Goal: Task Accomplishment & Management: Complete application form

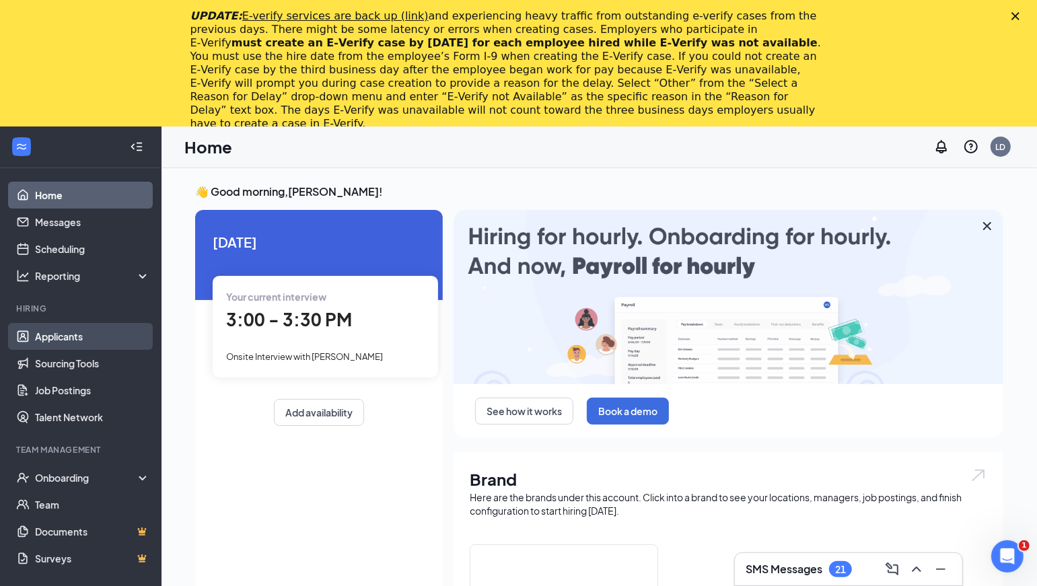
click at [73, 332] on link "Applicants" at bounding box center [92, 336] width 115 height 27
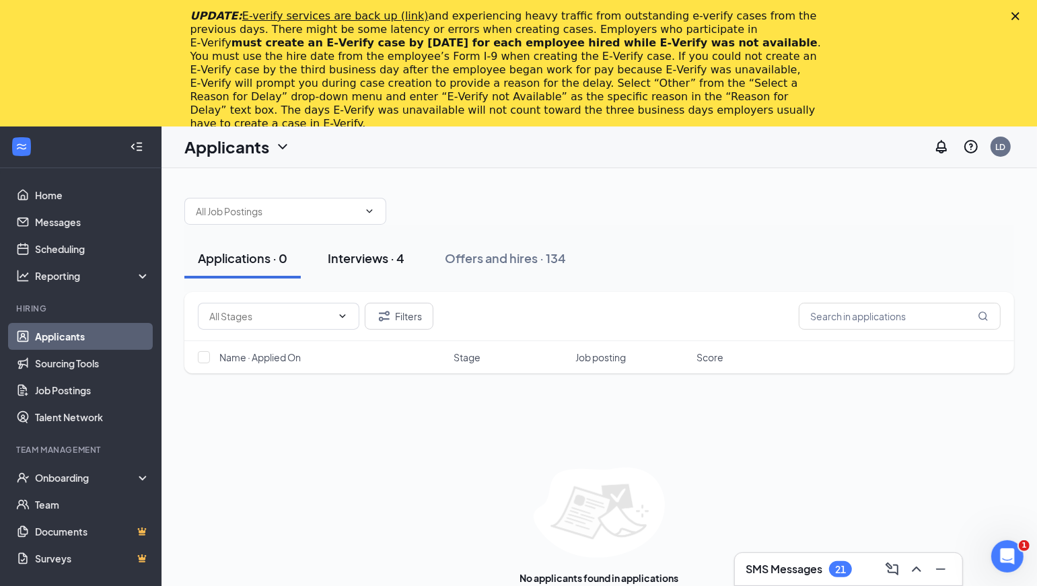
click at [386, 256] on div "Interviews · 4" at bounding box center [366, 258] width 77 height 17
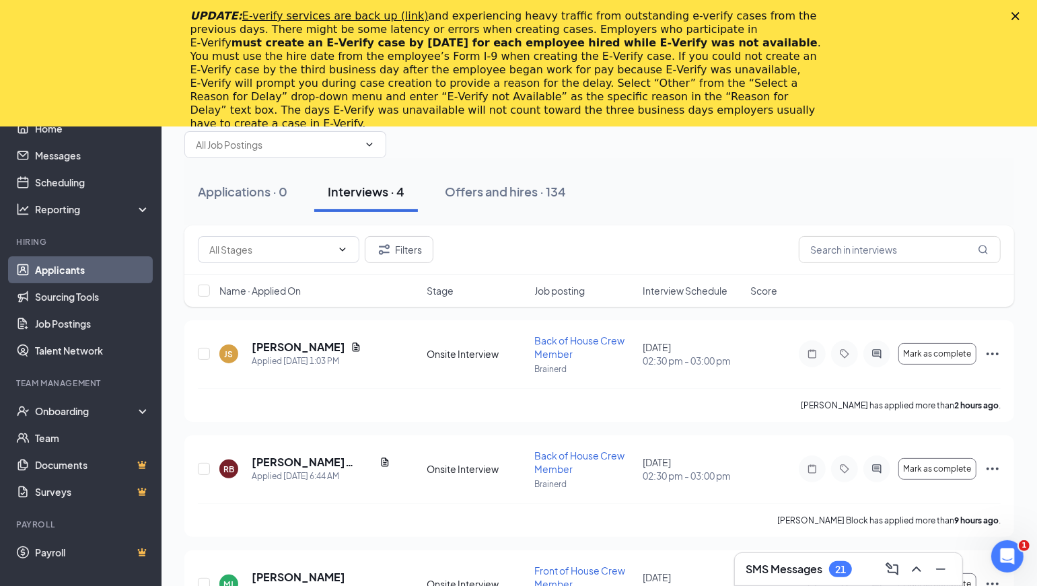
scroll to position [261, 0]
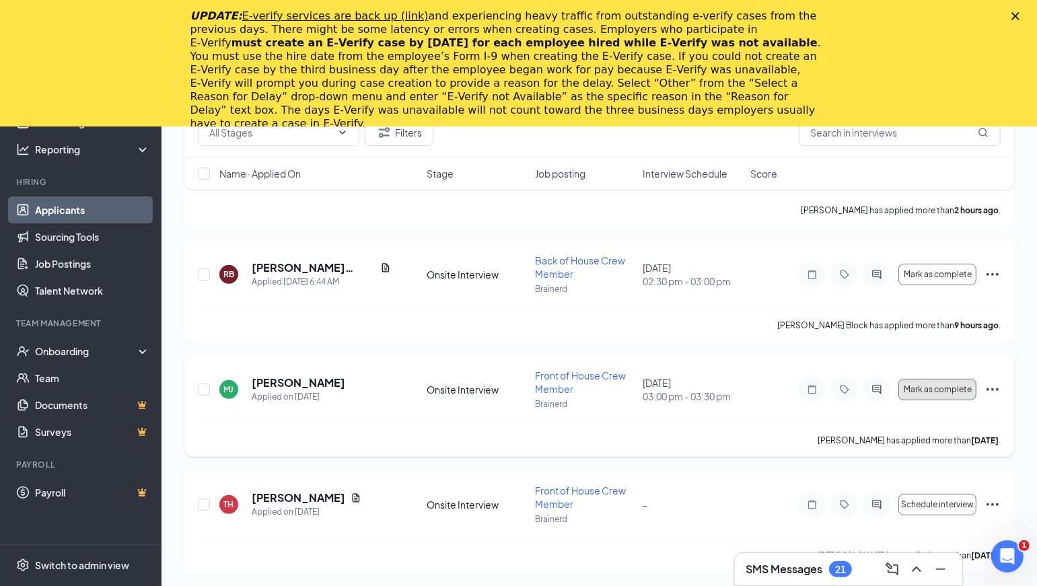
click at [939, 386] on span "Mark as complete" at bounding box center [938, 389] width 68 height 9
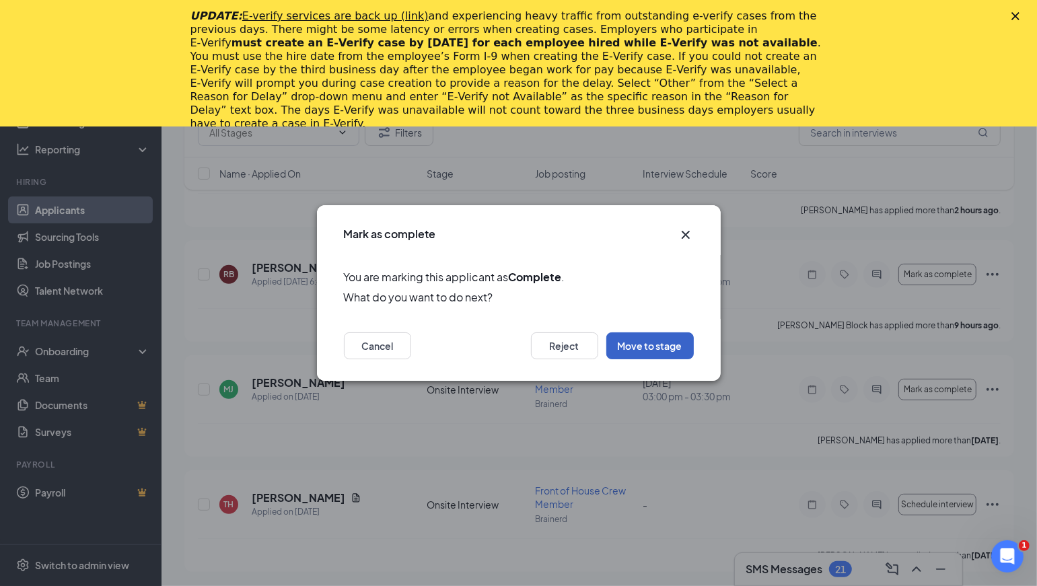
click at [654, 347] on button "Move to stage" at bounding box center [649, 345] width 87 height 27
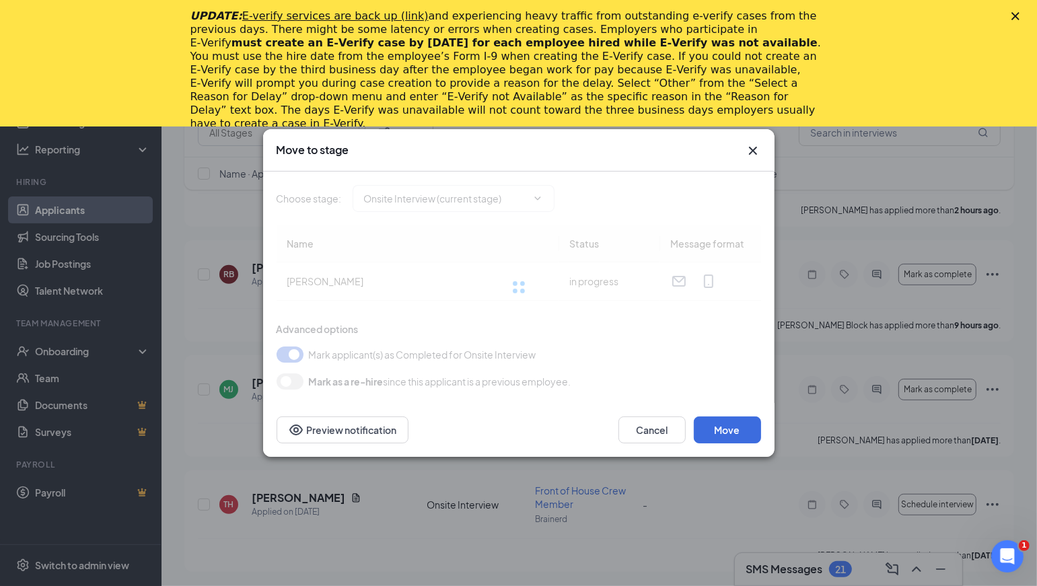
type input "Hiring Complete (final stage)"
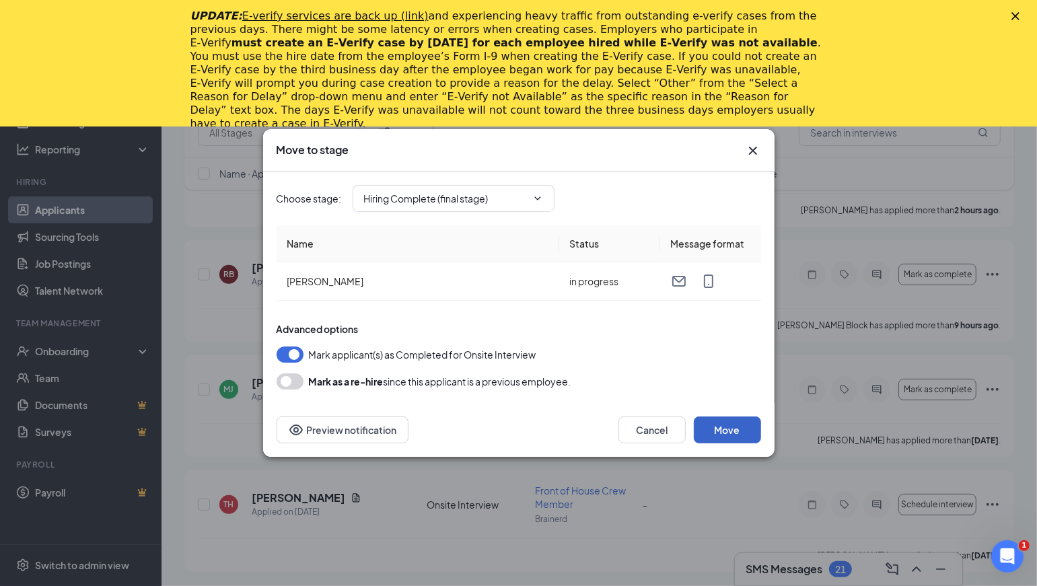
click at [722, 431] on button "Move" at bounding box center [727, 429] width 67 height 27
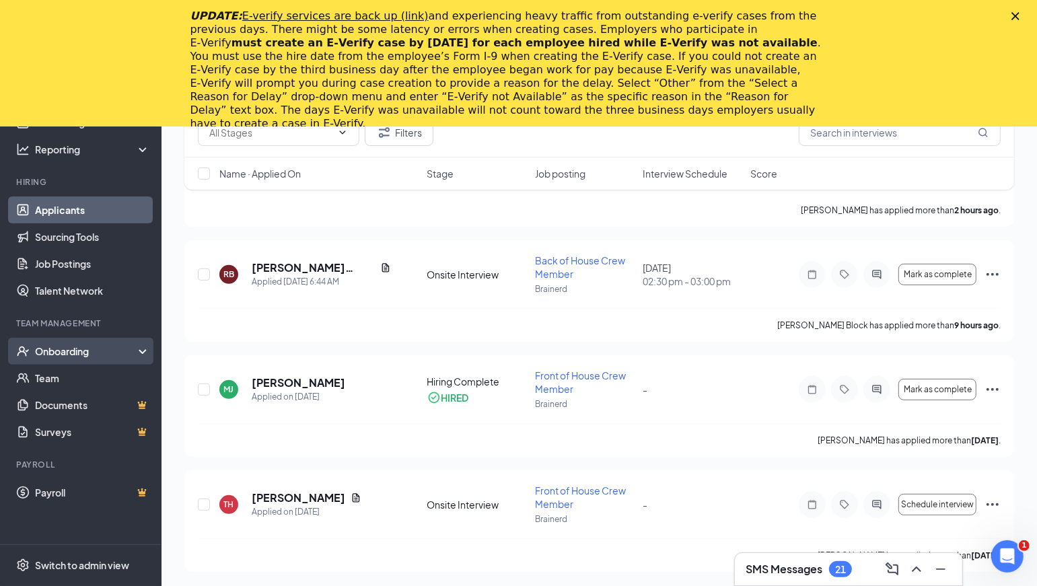
click at [78, 350] on div "Onboarding" at bounding box center [87, 350] width 104 height 13
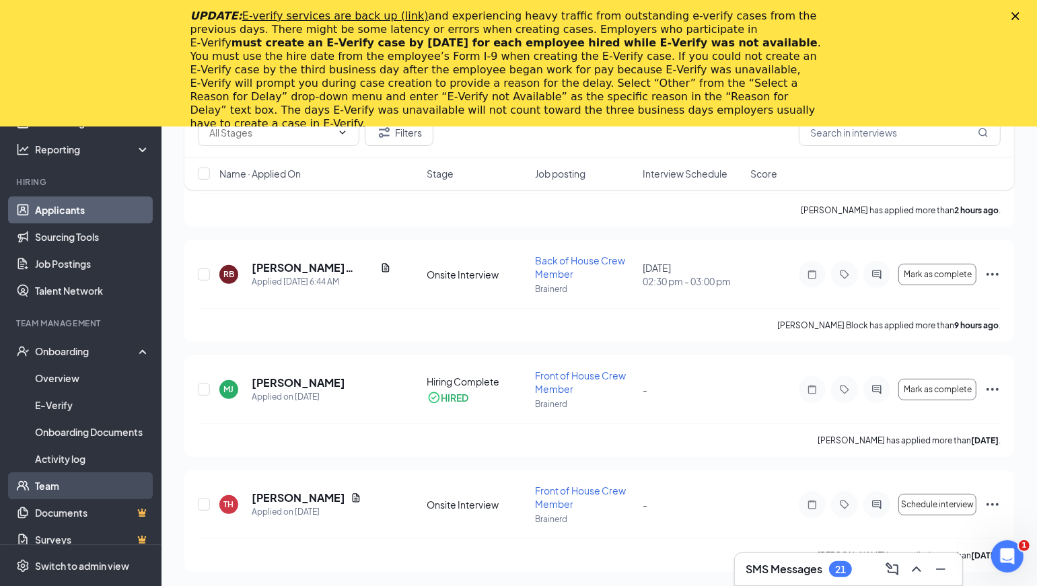
scroll to position [245, 0]
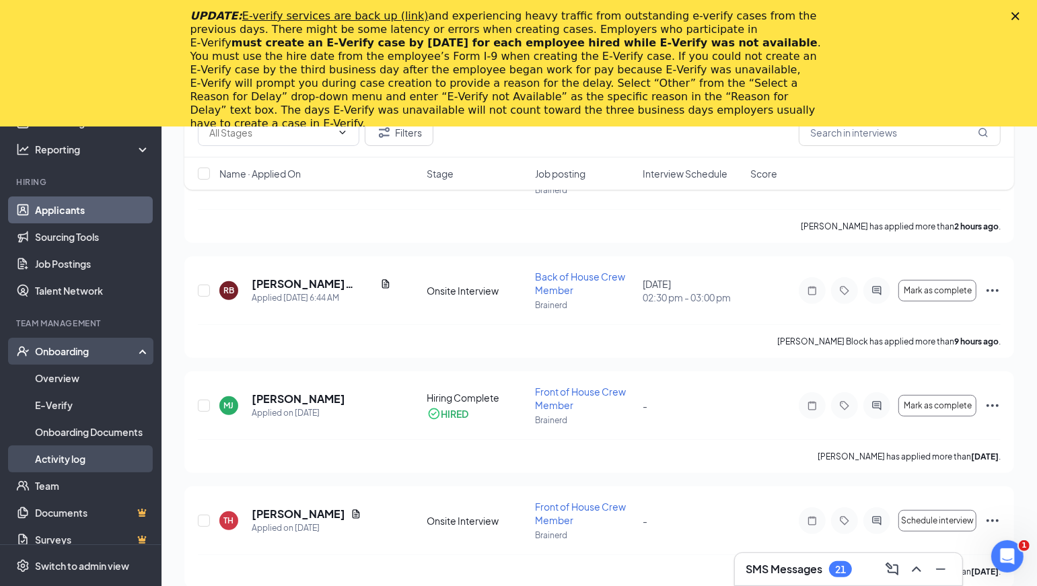
click at [67, 463] on link "Activity log" at bounding box center [92, 458] width 115 height 27
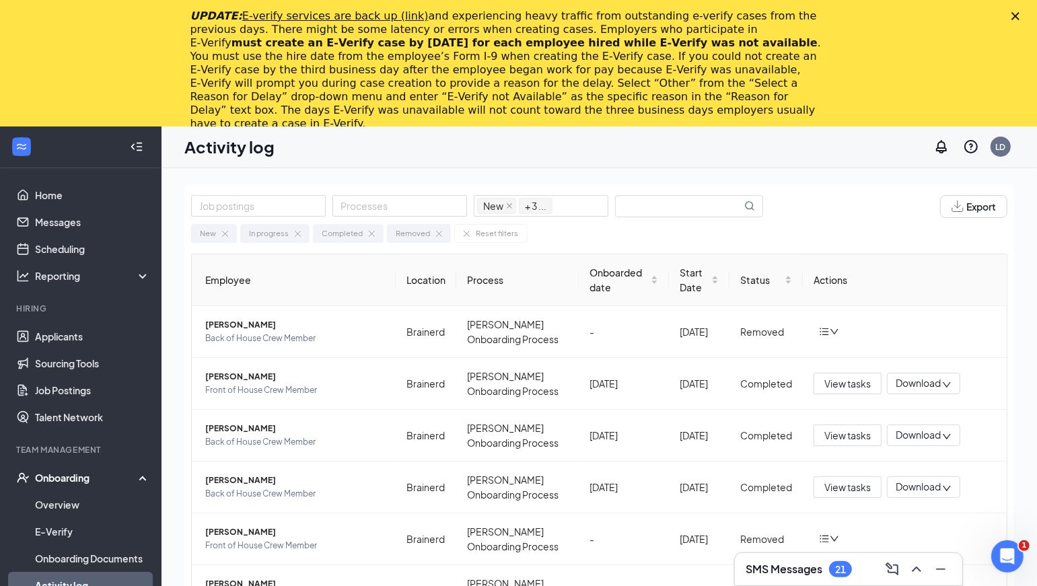
scroll to position [74, 0]
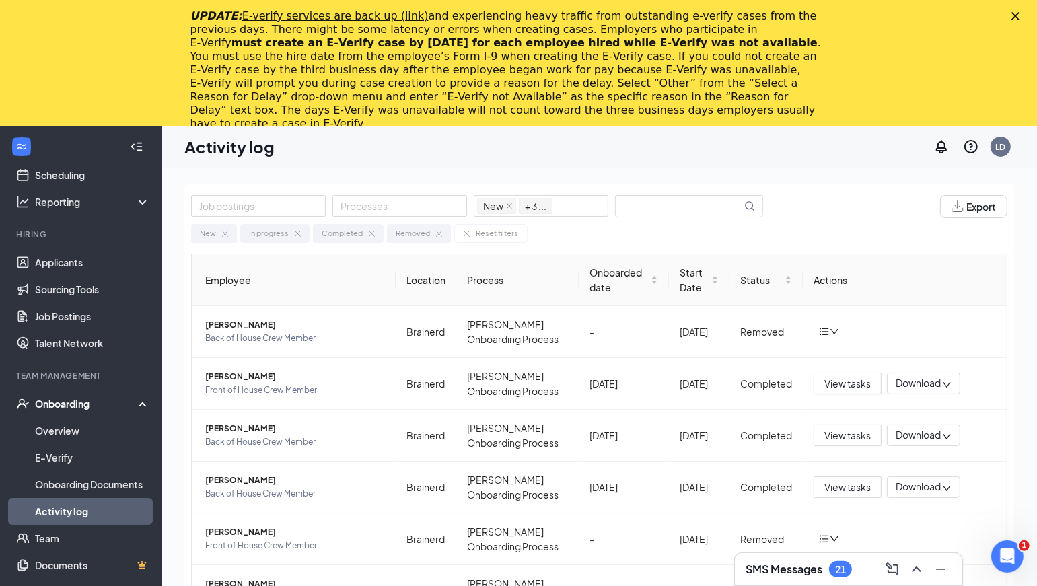
click at [78, 508] on link "Activity log" at bounding box center [92, 511] width 115 height 27
click at [75, 403] on div "Onboarding" at bounding box center [87, 403] width 104 height 13
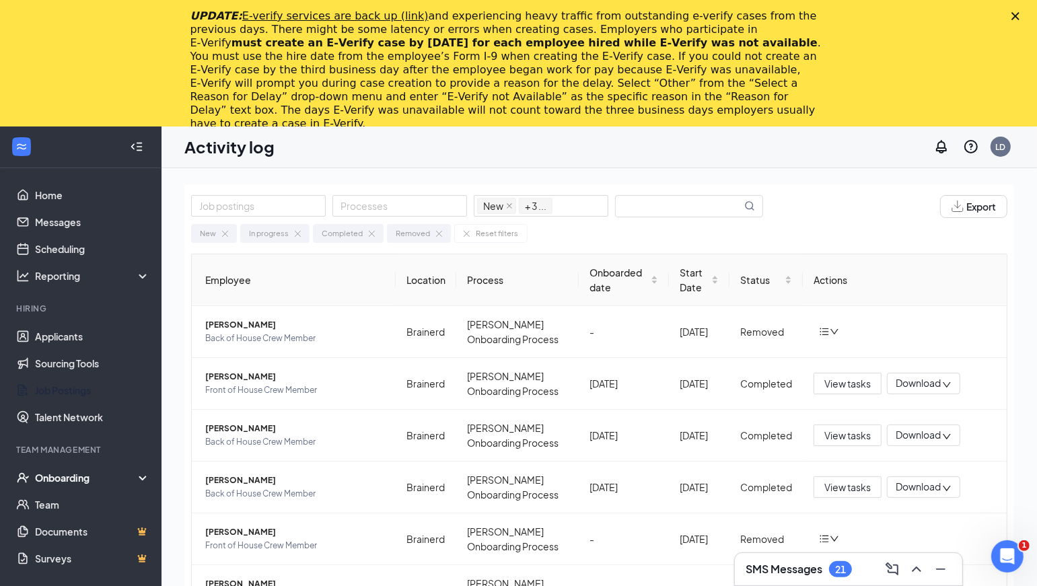
scroll to position [0, 0]
click at [69, 478] on div "Onboarding" at bounding box center [87, 477] width 104 height 13
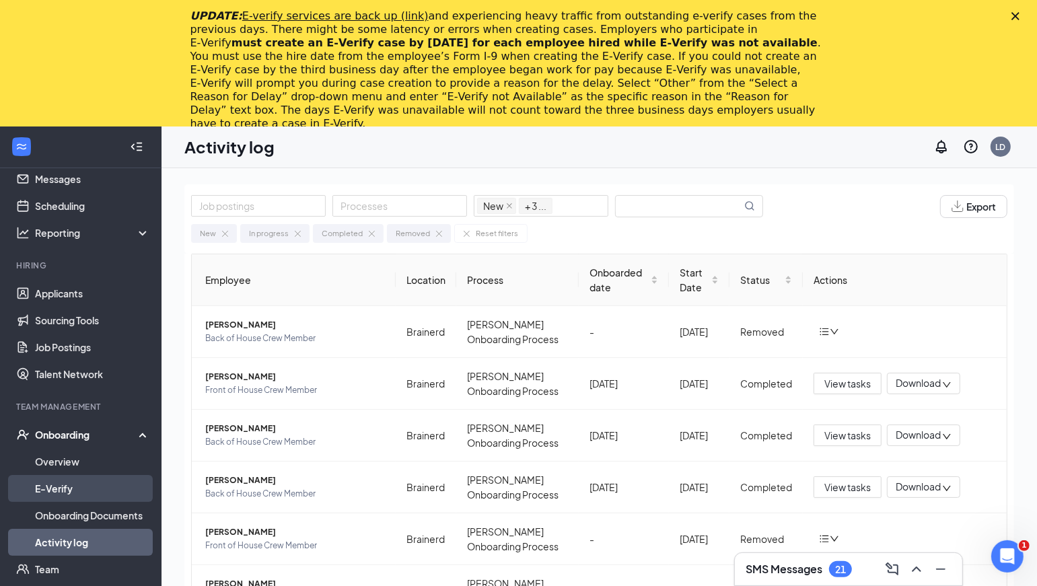
scroll to position [74, 0]
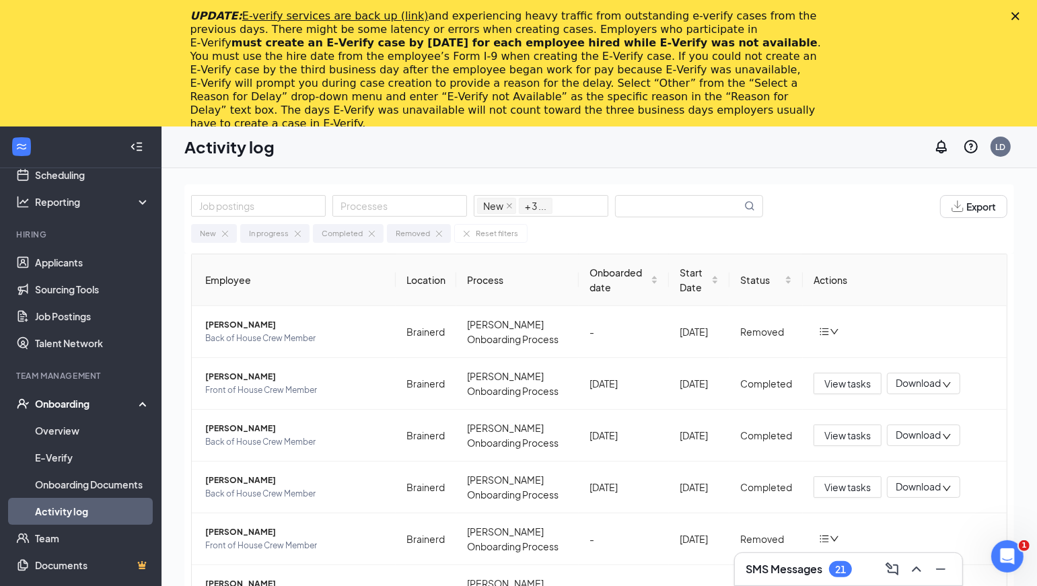
click at [73, 518] on link "Activity log" at bounding box center [92, 511] width 115 height 27
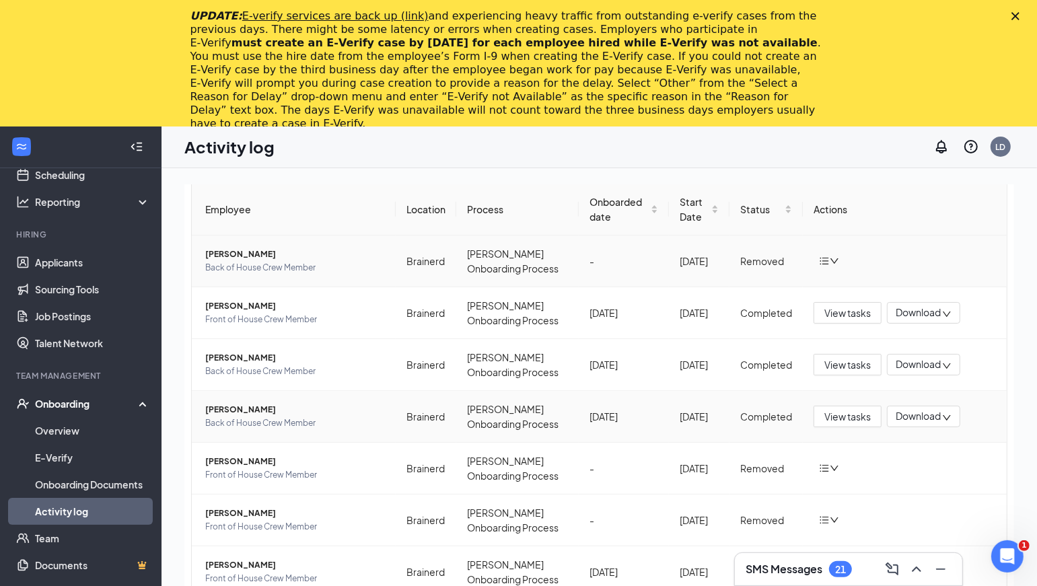
scroll to position [0, 0]
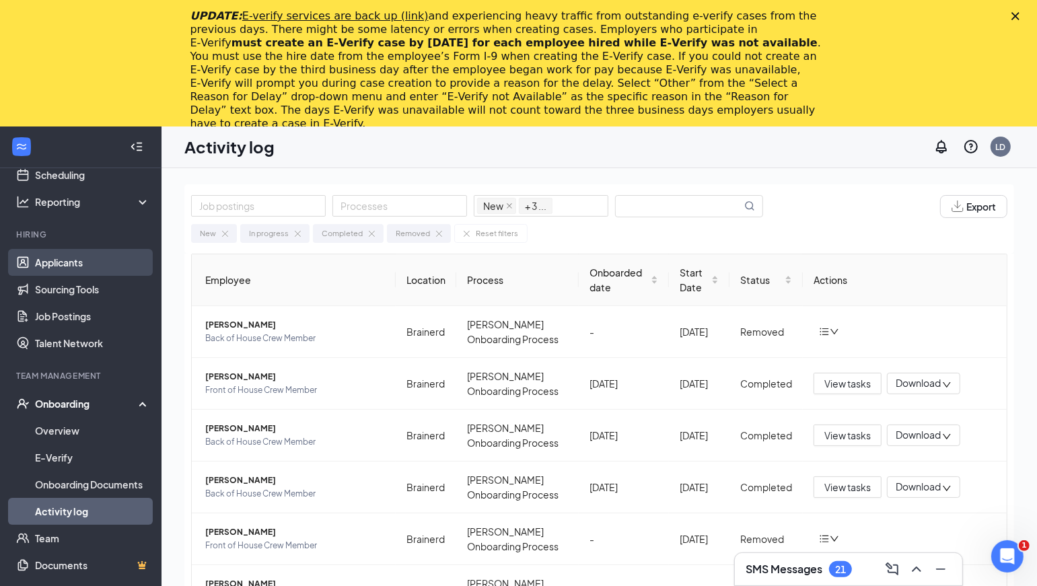
click at [73, 266] on link "Applicants" at bounding box center [92, 262] width 115 height 27
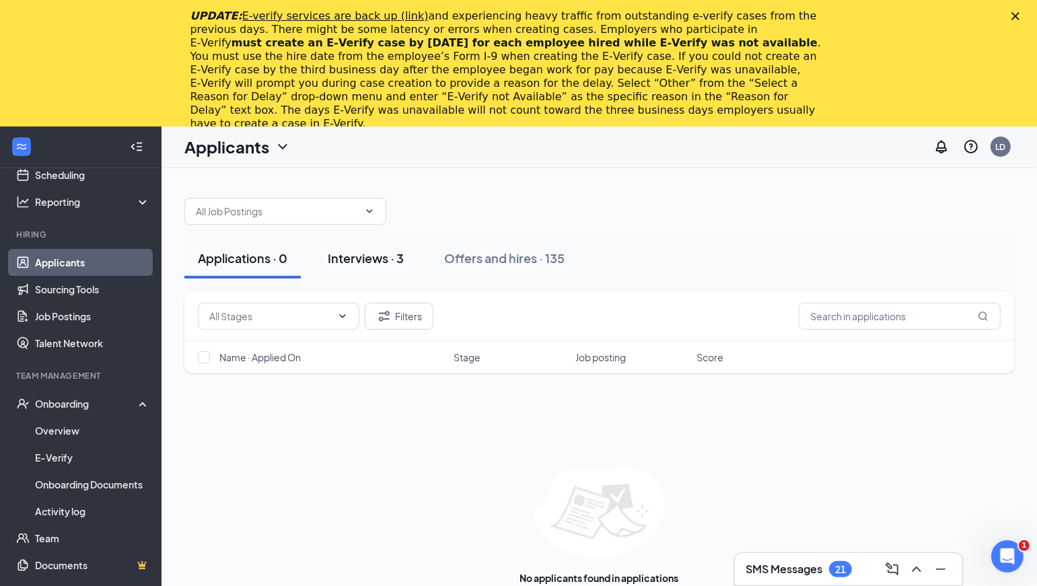
click at [390, 259] on div "Interviews · 3" at bounding box center [366, 258] width 76 height 17
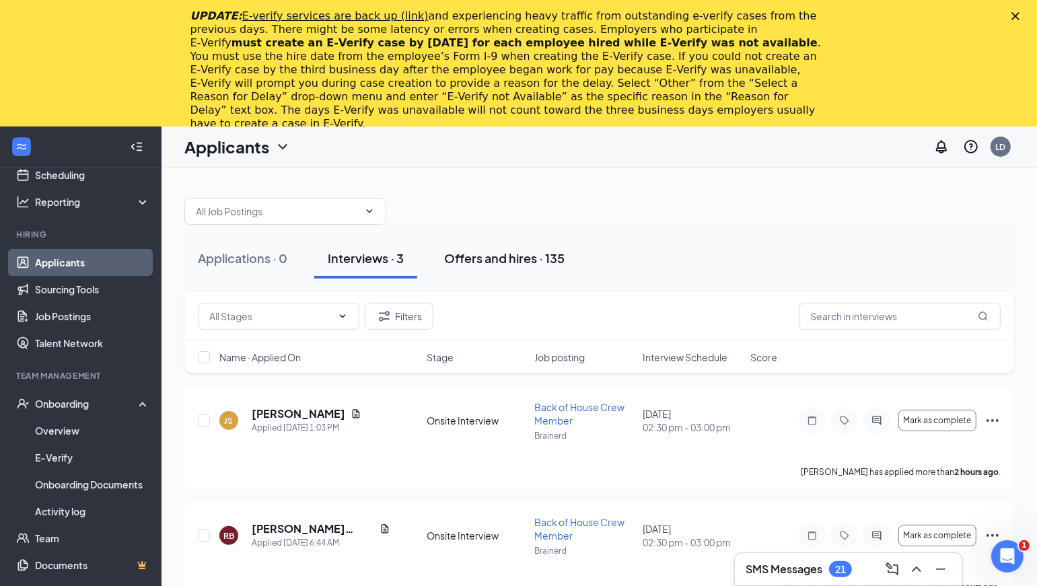
click at [499, 258] on div "Offers and hires · 135" at bounding box center [504, 258] width 120 height 17
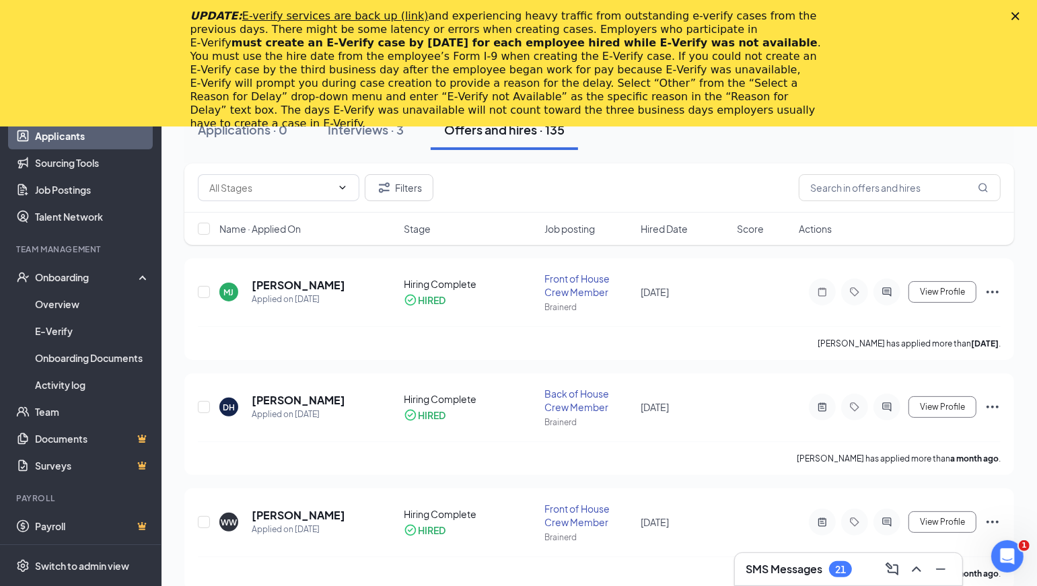
scroll to position [133, 0]
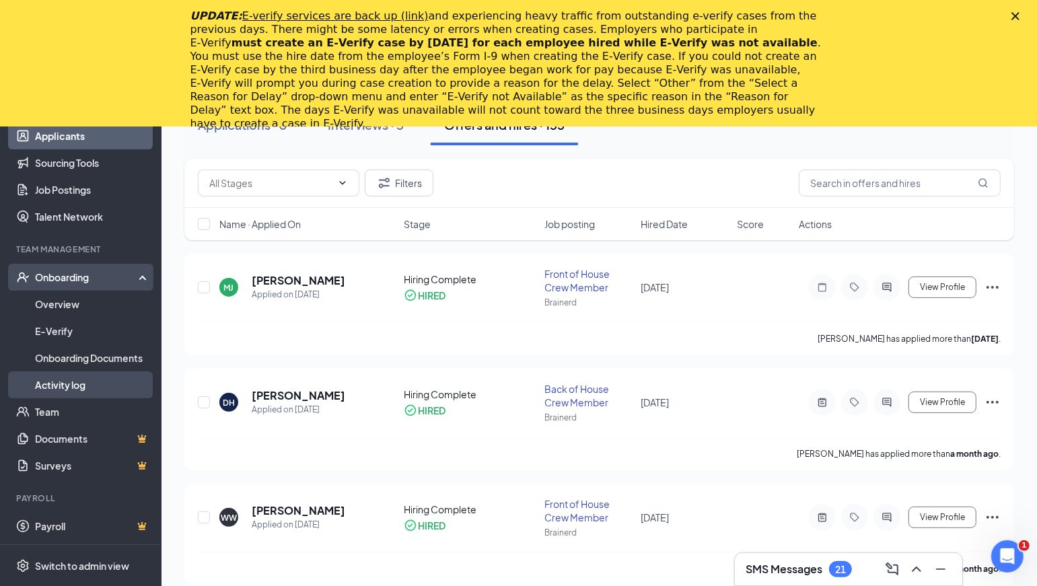
drag, startPoint x: 67, startPoint y: 387, endPoint x: 103, endPoint y: 380, distance: 36.3
click at [67, 387] on link "Activity log" at bounding box center [92, 384] width 115 height 27
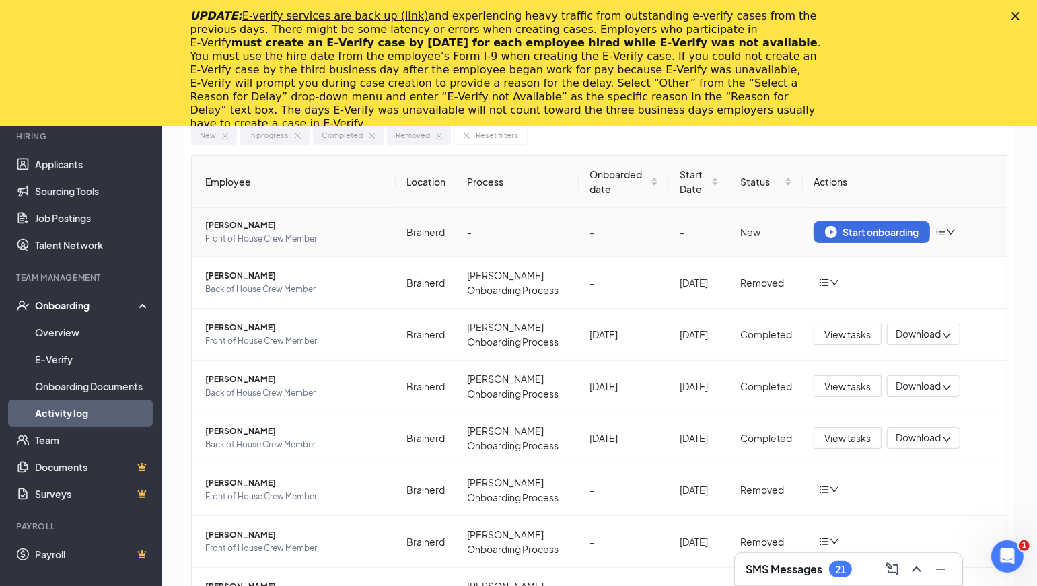
scroll to position [96, 0]
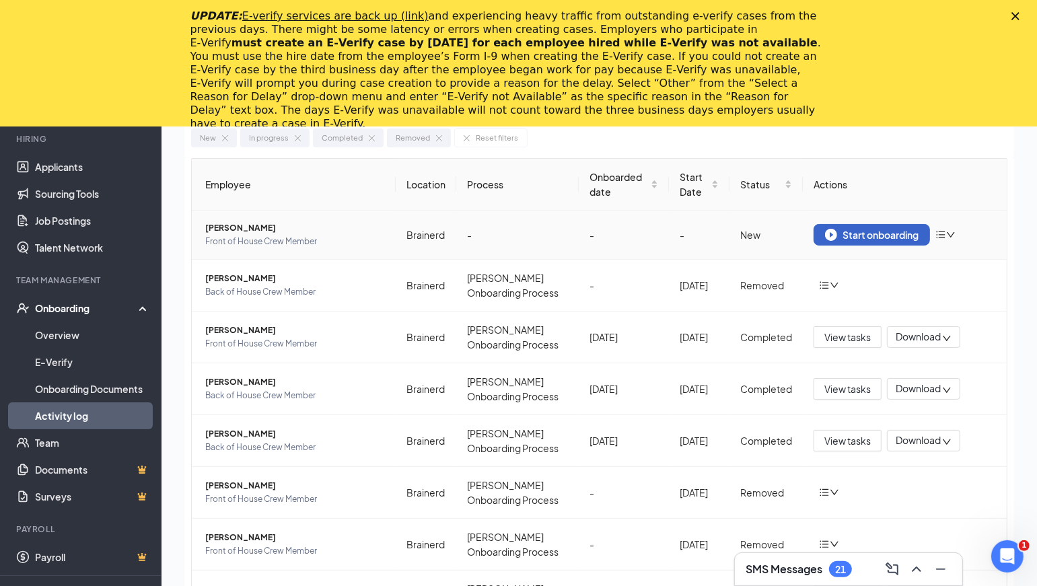
click at [861, 238] on div "Start onboarding" at bounding box center [872, 235] width 94 height 12
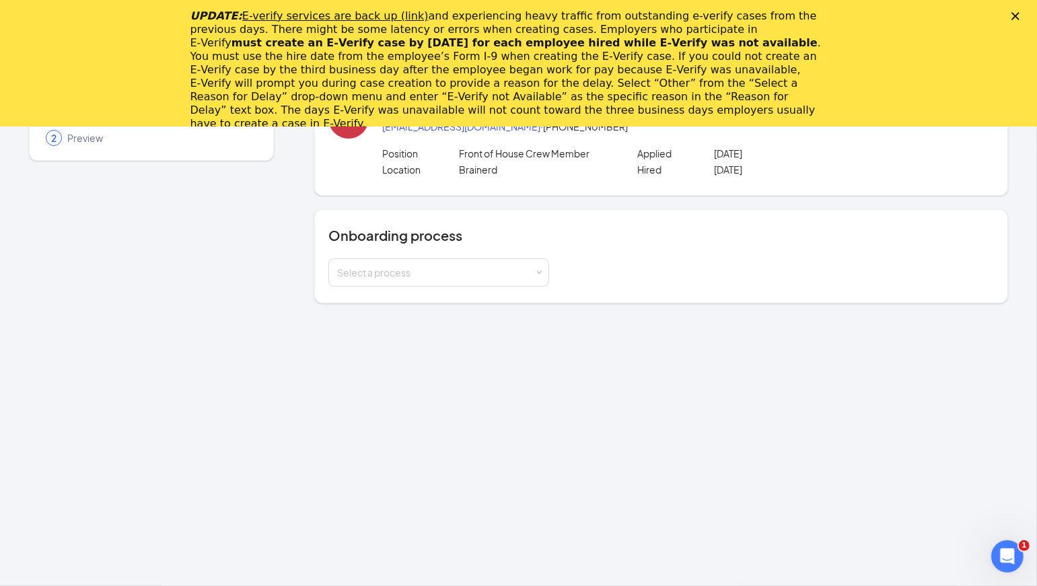
scroll to position [0, 0]
click at [920, 27] on div "UPDATE: E-verify services are back up (link) and experiencing heavy traffic fro…" at bounding box center [518, 69] width 1037 height 129
click at [1019, 17] on icon "Close" at bounding box center [1015, 16] width 8 height 8
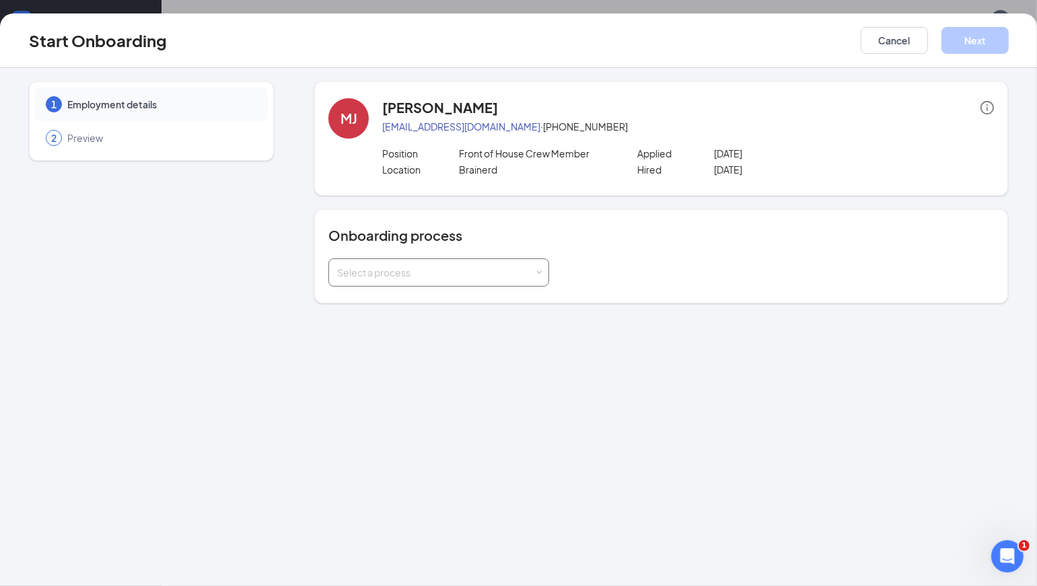
click at [537, 274] on span at bounding box center [539, 273] width 6 height 6
click at [437, 300] on span "[PERSON_NAME] Onboarding Process" at bounding box center [418, 299] width 170 height 12
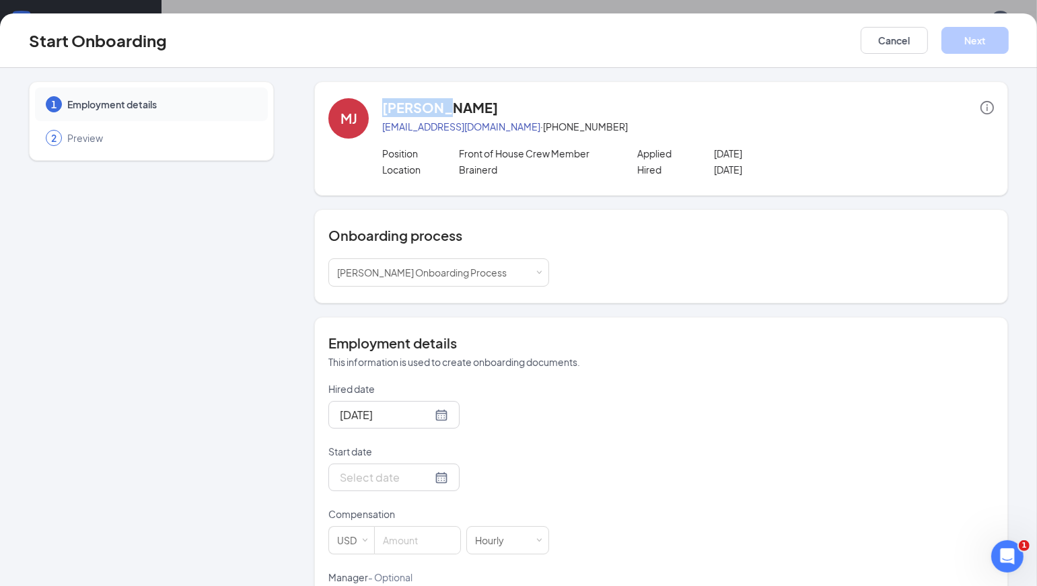
drag, startPoint x: 432, startPoint y: 110, endPoint x: 381, endPoint y: 108, distance: 51.2
click at [382, 108] on h4 "[PERSON_NAME]" at bounding box center [440, 107] width 116 height 19
copy h4 "[PERSON_NAME]"
click at [491, 111] on div "[PERSON_NAME]" at bounding box center [688, 107] width 612 height 19
drag, startPoint x: 490, startPoint y: 106, endPoint x: 437, endPoint y: 112, distance: 53.5
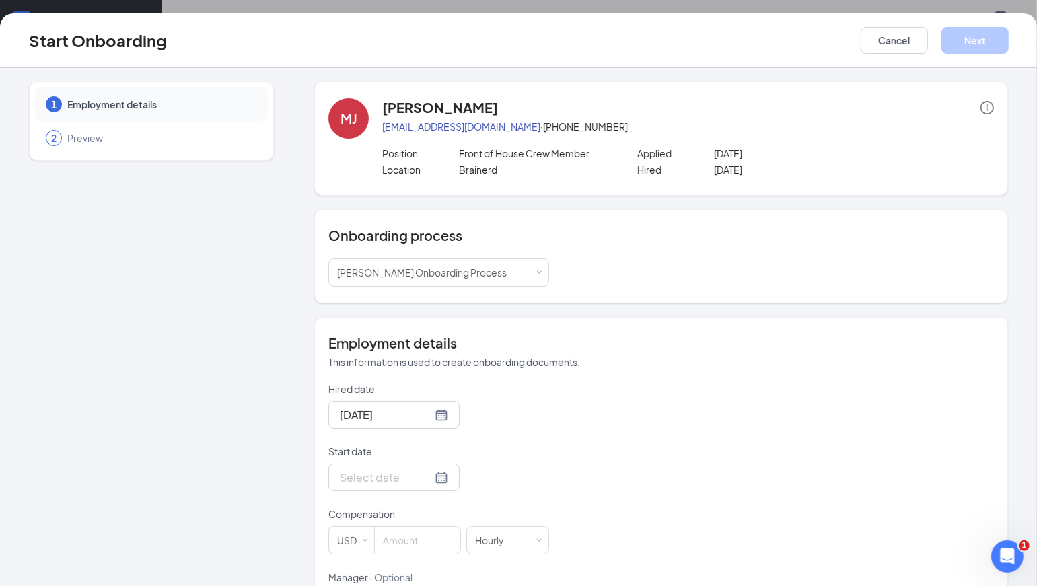
click at [437, 112] on div "[PERSON_NAME]" at bounding box center [688, 107] width 612 height 19
copy h4 "[PERSON_NAME]"
drag, startPoint x: 485, startPoint y: 130, endPoint x: 379, endPoint y: 131, distance: 106.3
click at [382, 131] on p "[EMAIL_ADDRESS][DOMAIN_NAME] · [PHONE_NUMBER]" at bounding box center [688, 126] width 612 height 13
copy link "[EMAIL_ADDRESS][DOMAIN_NAME]"
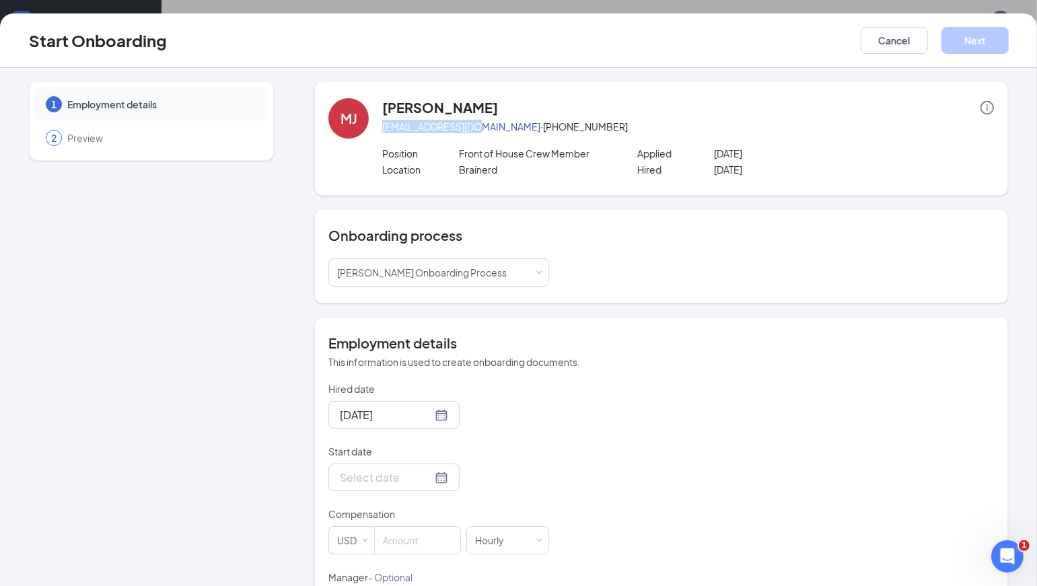
drag, startPoint x: 565, startPoint y: 129, endPoint x: 492, endPoint y: 138, distance: 73.9
click at [492, 138] on div "[PERSON_NAME] [EMAIL_ADDRESS][DOMAIN_NAME] · [PHONE_NUMBER] Position Front of H…" at bounding box center [688, 138] width 612 height 81
copy p "[PHONE_NUMBER]"
click at [412, 473] on input "Start date" at bounding box center [386, 477] width 92 height 17
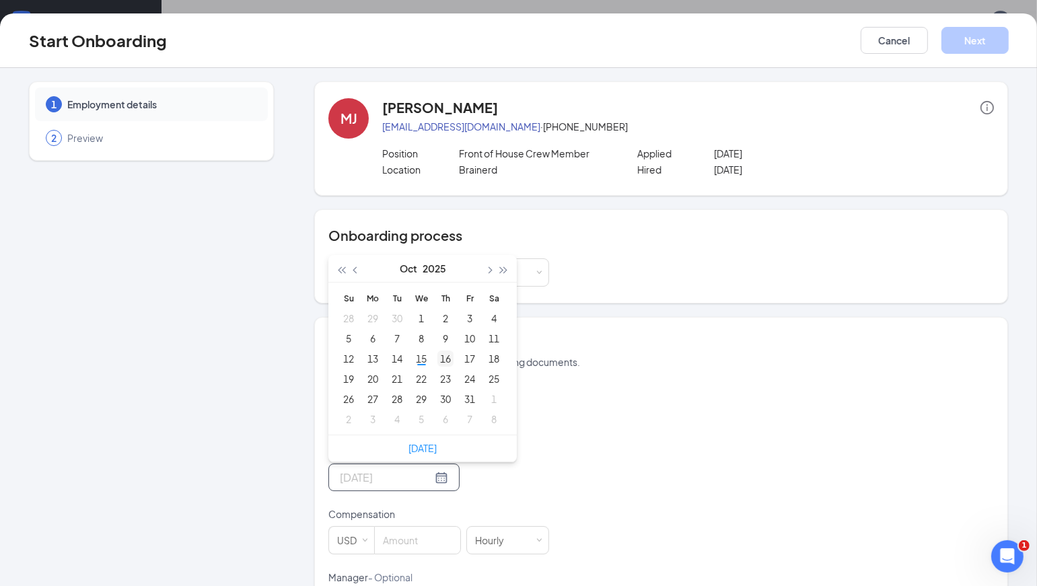
type input "[DATE]"
click at [439, 355] on div "16" at bounding box center [445, 359] width 16 height 16
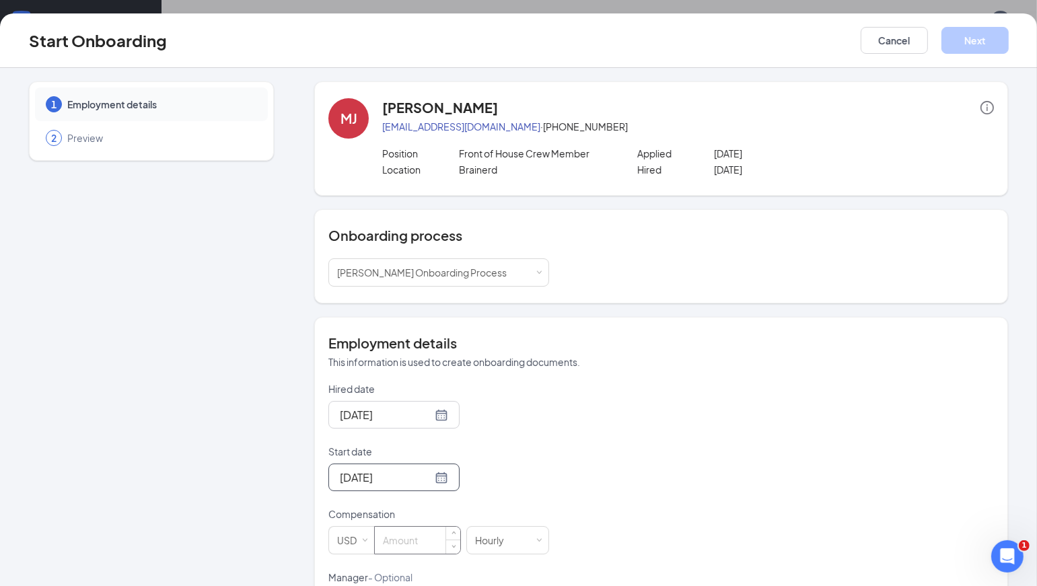
click at [403, 540] on input at bounding box center [417, 540] width 85 height 27
type input "16"
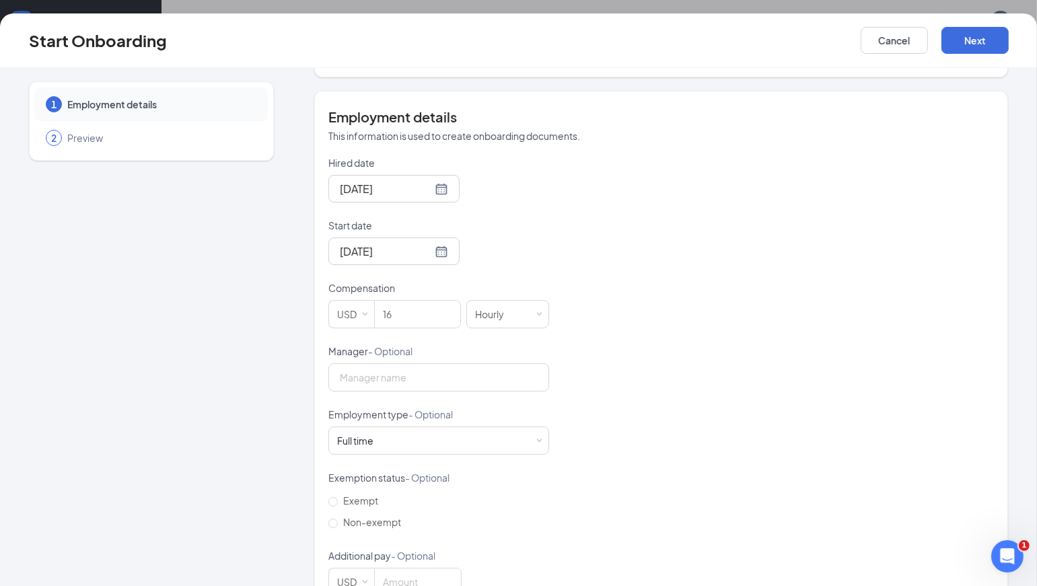
scroll to position [263, 0]
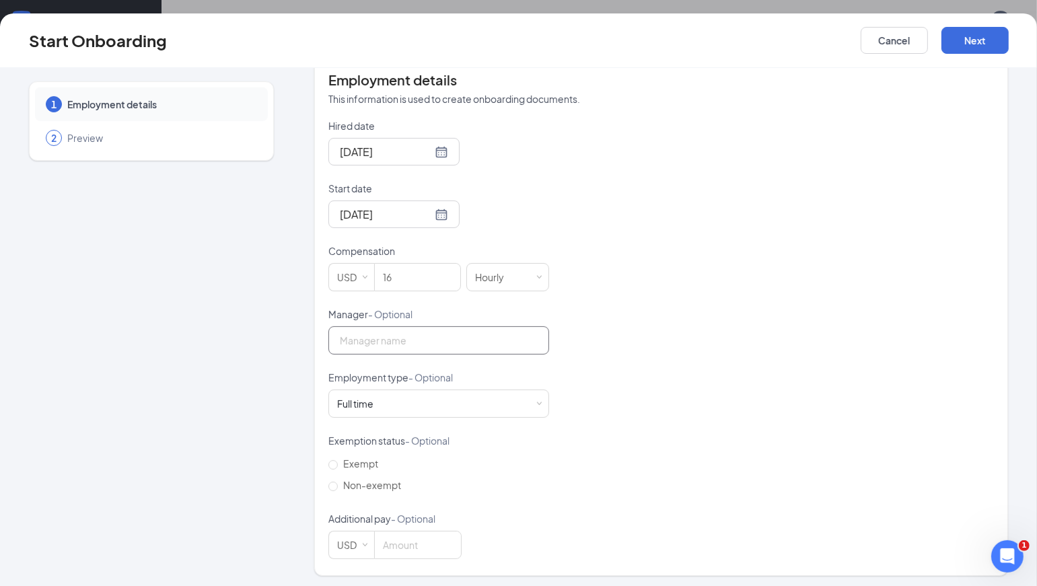
click at [390, 339] on input "Manager - Optional" at bounding box center [438, 340] width 221 height 28
type input "[PERSON_NAME]"
click at [525, 404] on div "Full time Works 30+ hours per week and is reasonably expected to work" at bounding box center [438, 403] width 203 height 27
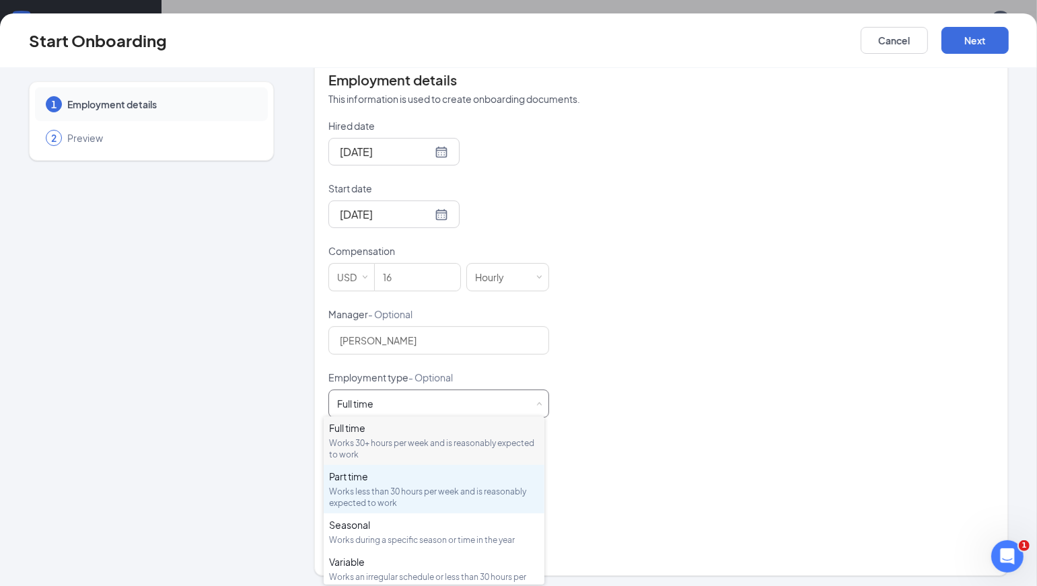
click at [359, 480] on div "Part time" at bounding box center [434, 476] width 210 height 13
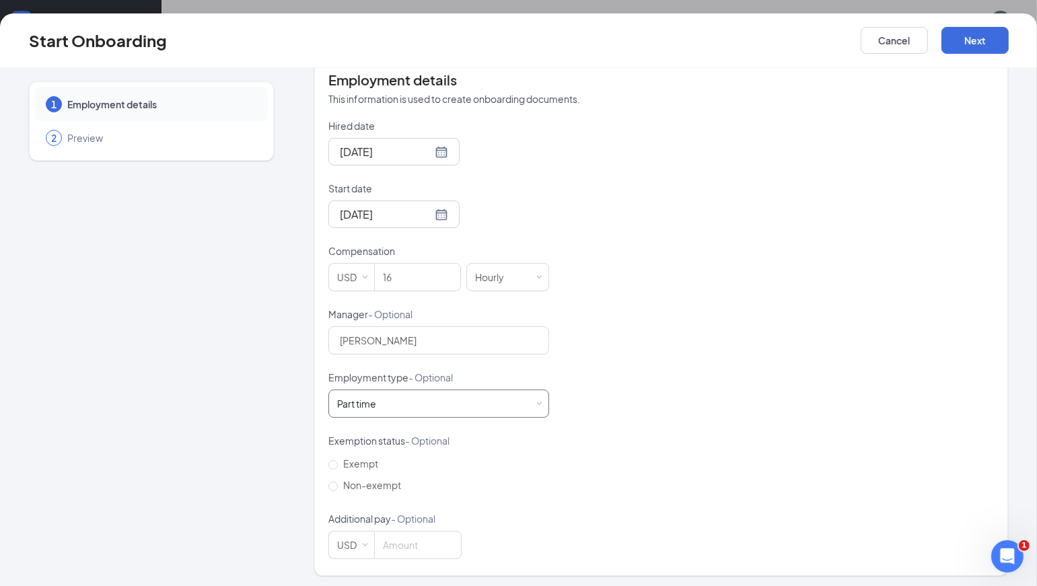
scroll to position [61, 0]
click at [328, 486] on input "Non-exempt" at bounding box center [332, 486] width 9 height 9
radio input "true"
click at [991, 36] on button "Next" at bounding box center [974, 40] width 67 height 27
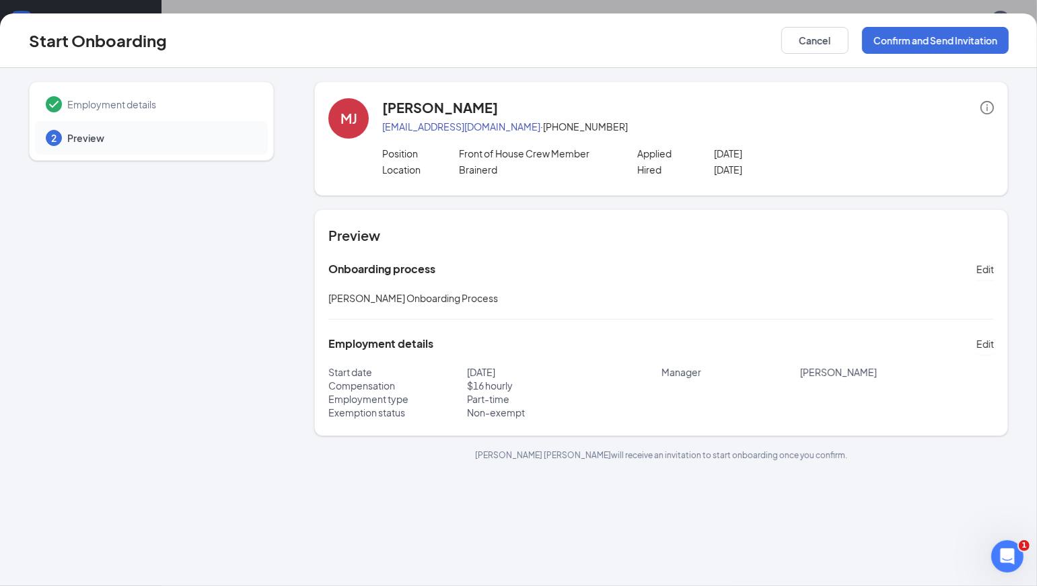
scroll to position [0, 0]
click at [951, 44] on button "Confirm and Send Invitation" at bounding box center [935, 40] width 147 height 27
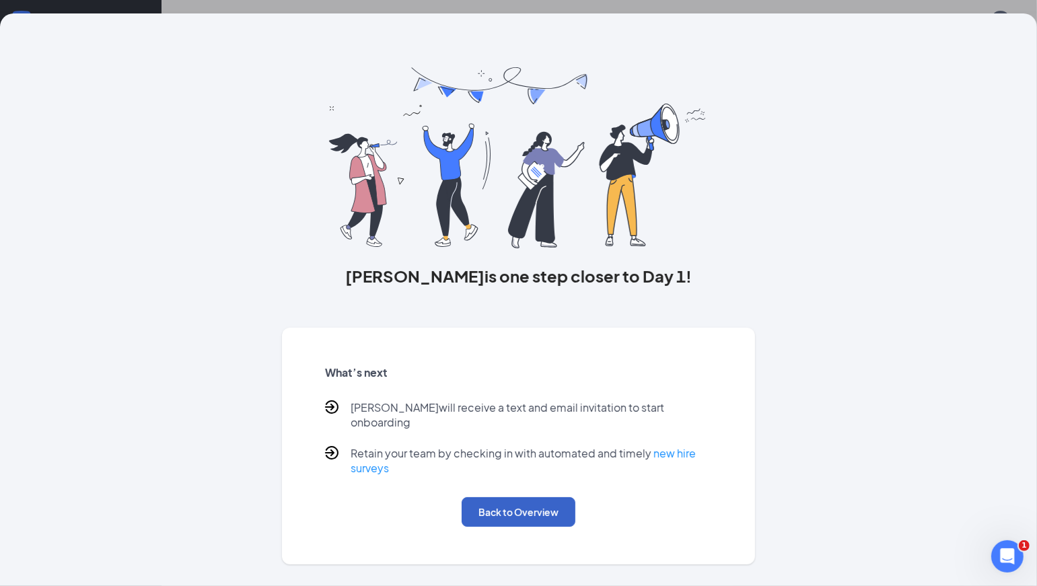
click at [521, 499] on button "Back to Overview" at bounding box center [519, 512] width 114 height 30
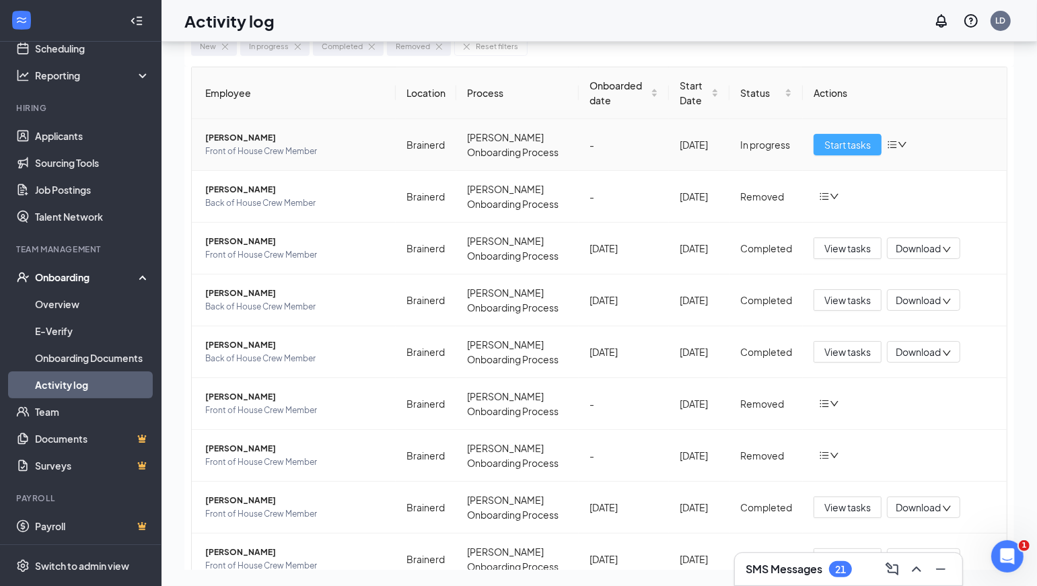
click at [834, 141] on span "Start tasks" at bounding box center [847, 144] width 46 height 15
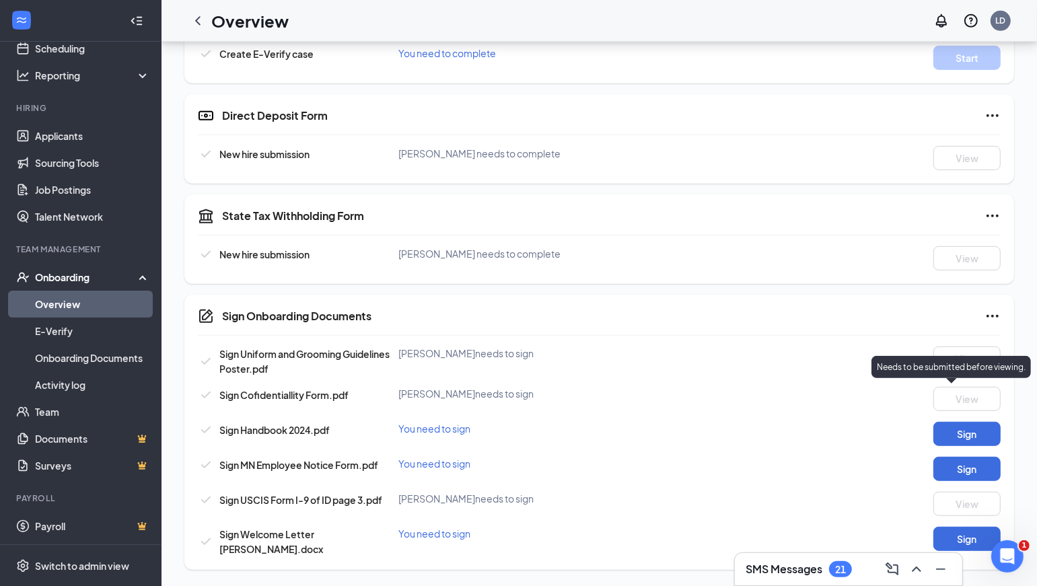
scroll to position [519, 0]
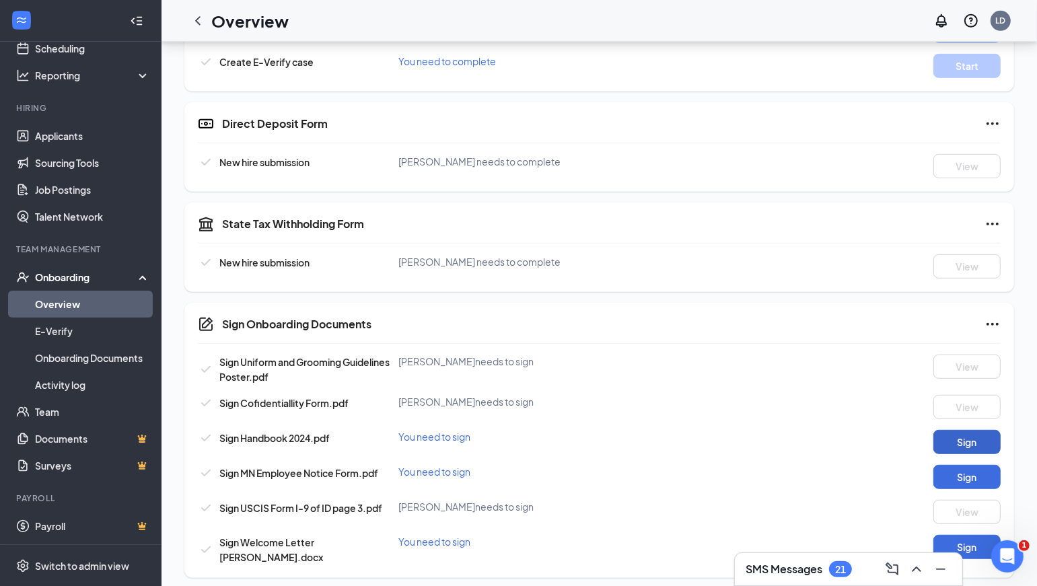
click at [976, 431] on button "Sign" at bounding box center [966, 442] width 67 height 24
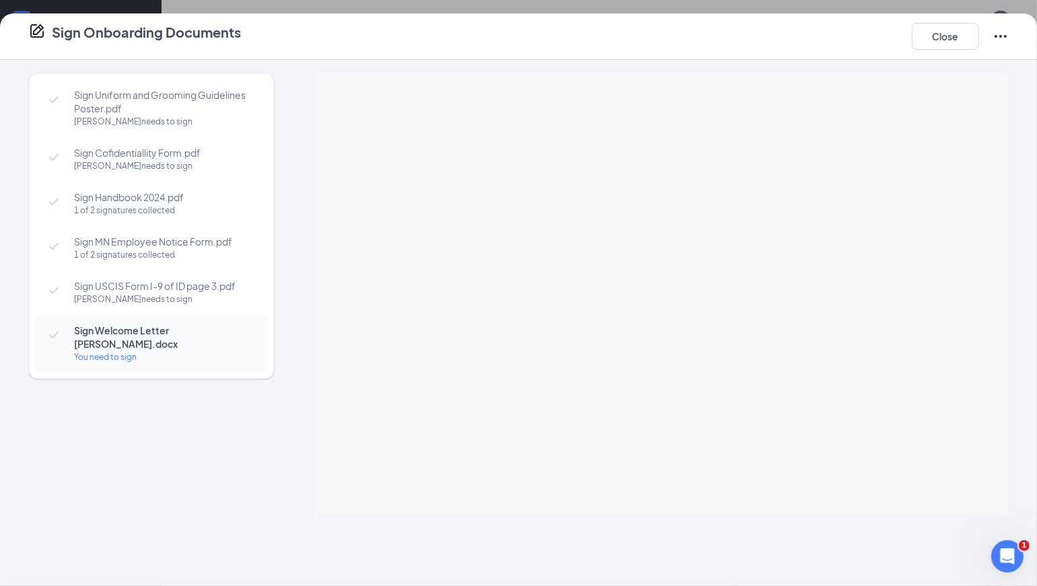
click at [317, 315] on iframe at bounding box center [661, 293] width 694 height 441
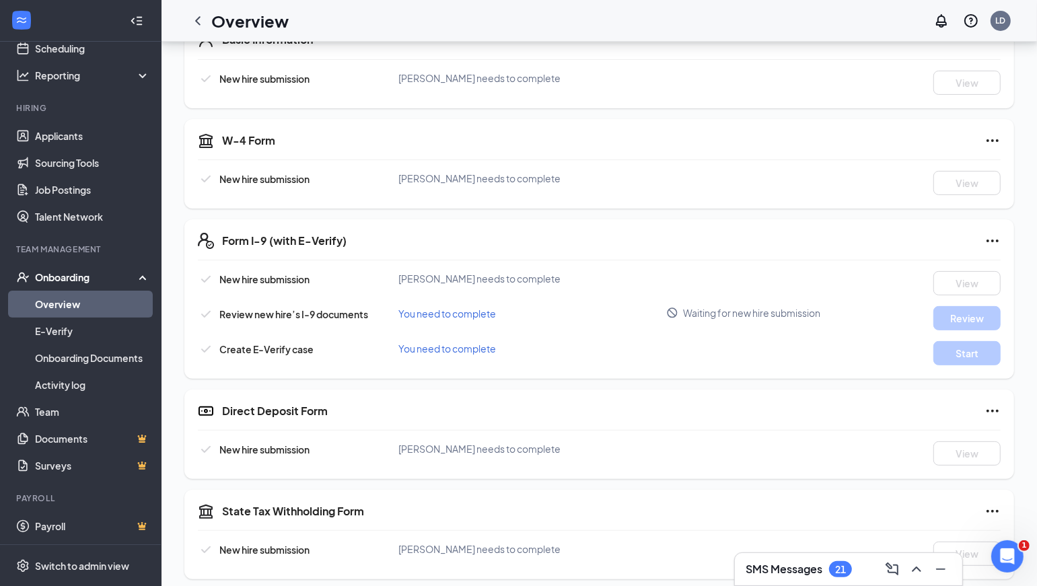
scroll to position [235, 0]
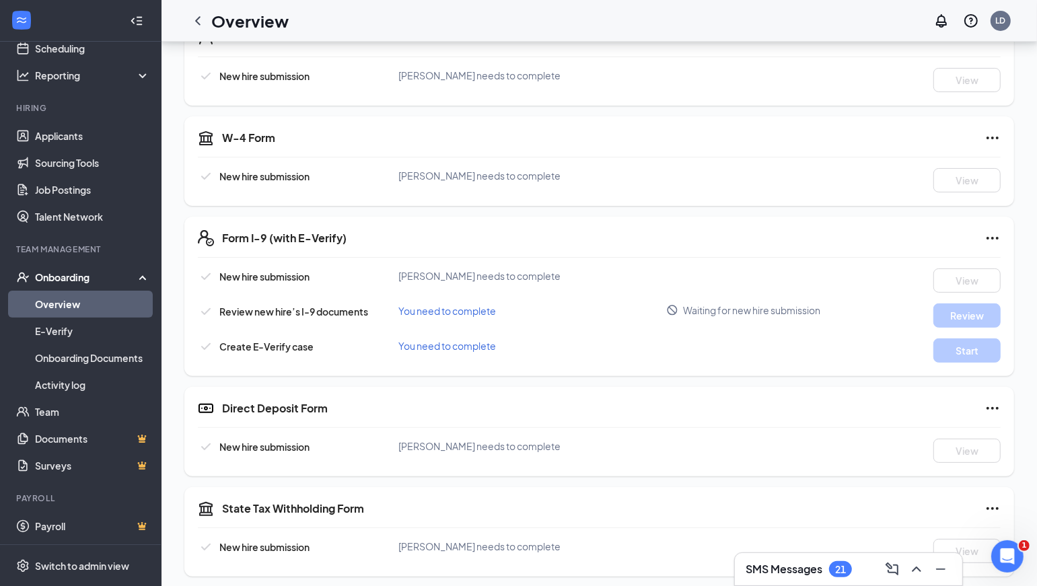
click at [207, 539] on icon "Checkmark" at bounding box center [206, 547] width 16 height 16
click at [188, 271] on div "Form I-9 (with E-Verify) New hire submission [PERSON_NAME] needs to complete Vi…" at bounding box center [599, 296] width 830 height 159
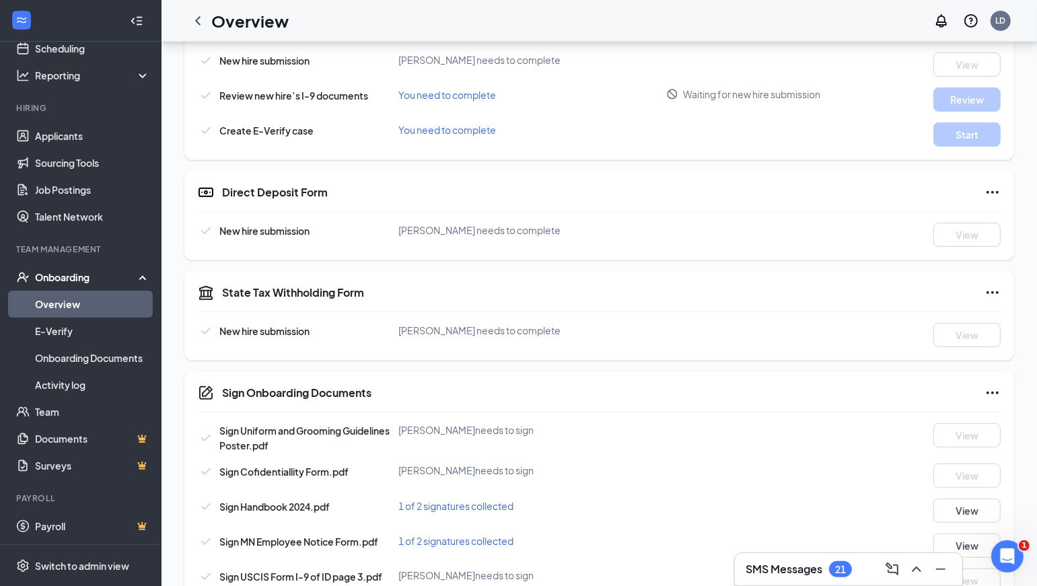
scroll to position [519, 0]
